Goal: Information Seeking & Learning: Find specific fact

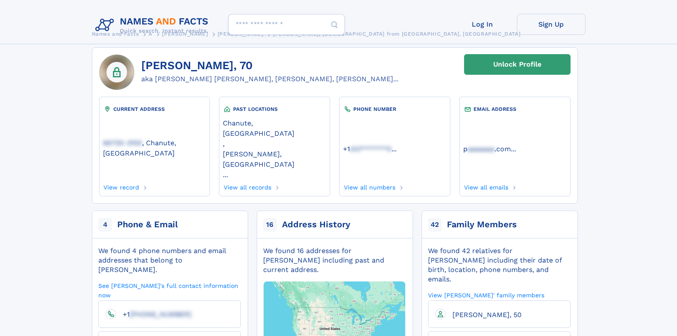
scroll to position [12, 0]
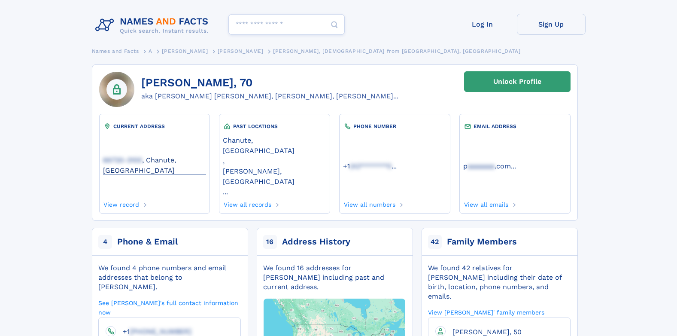
click at [167, 155] on link "66720-3100 , Chanute, KS" at bounding box center [154, 164] width 103 height 19
